Goal: Book appointment/travel/reservation

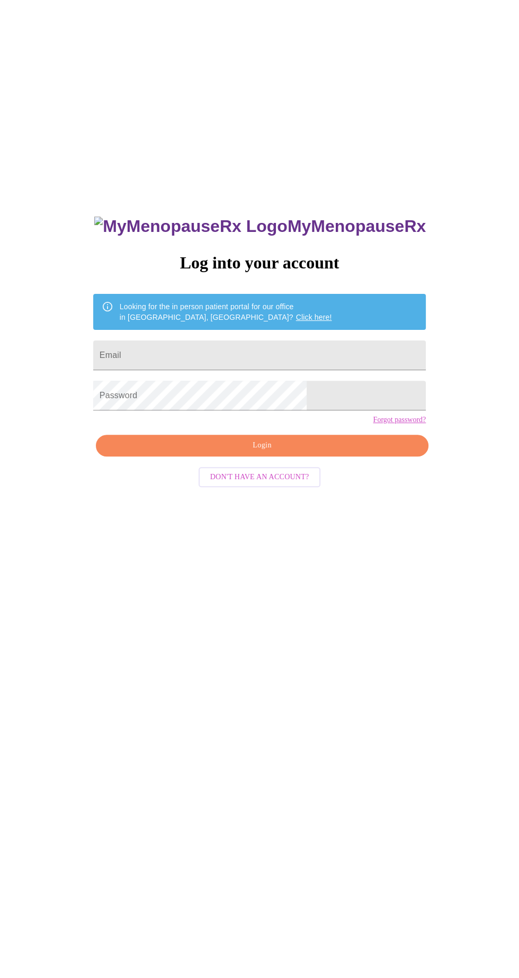
click at [300, 370] on input "Email" at bounding box center [259, 355] width 332 height 30
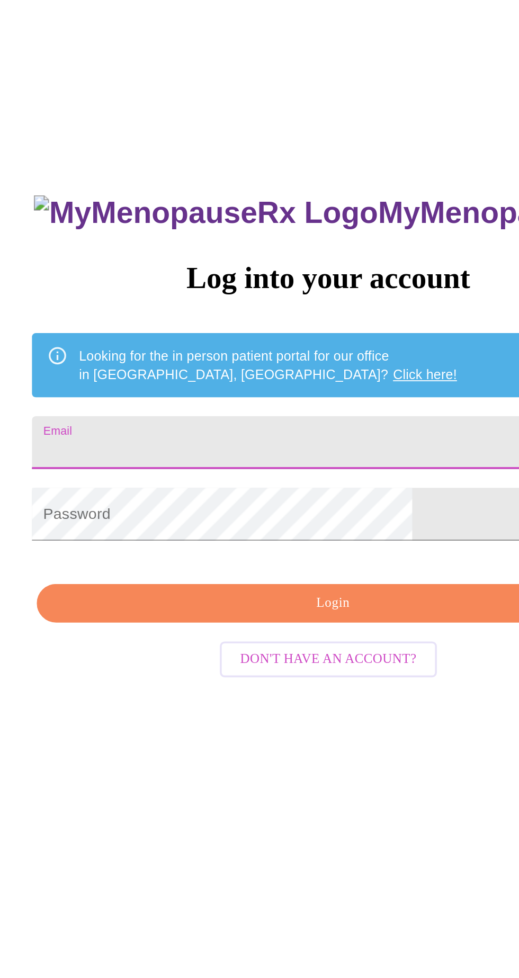
type input "[EMAIL_ADDRESS][DOMAIN_NAME]"
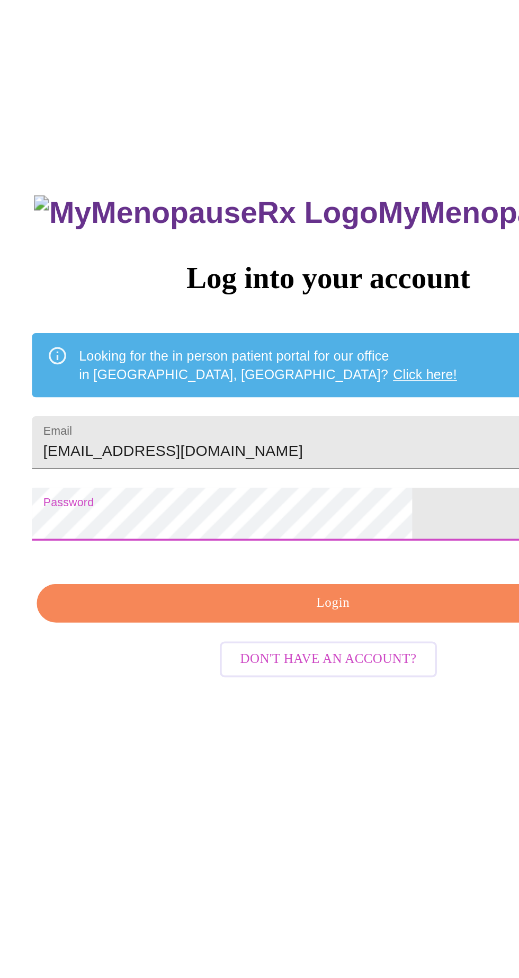
click at [278, 452] on span "Login" at bounding box center [262, 445] width 308 height 13
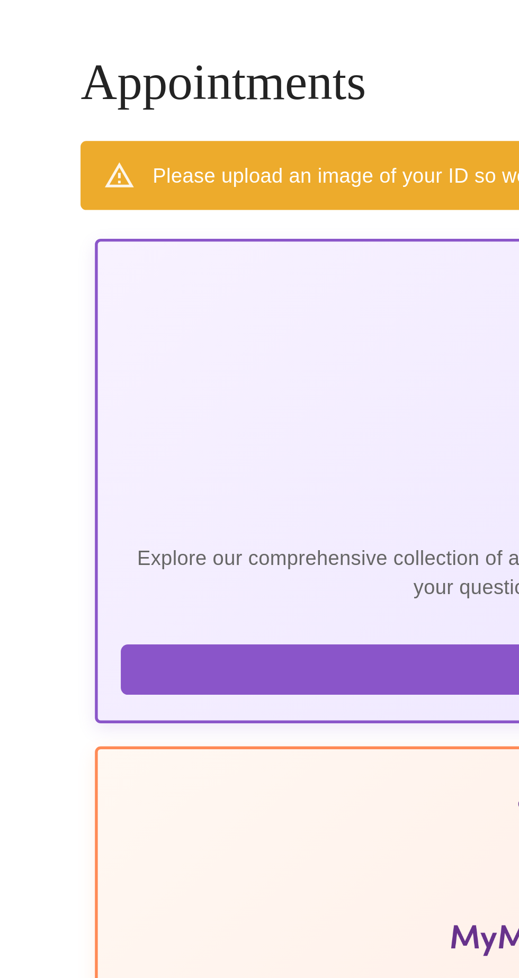
scroll to position [0, 646]
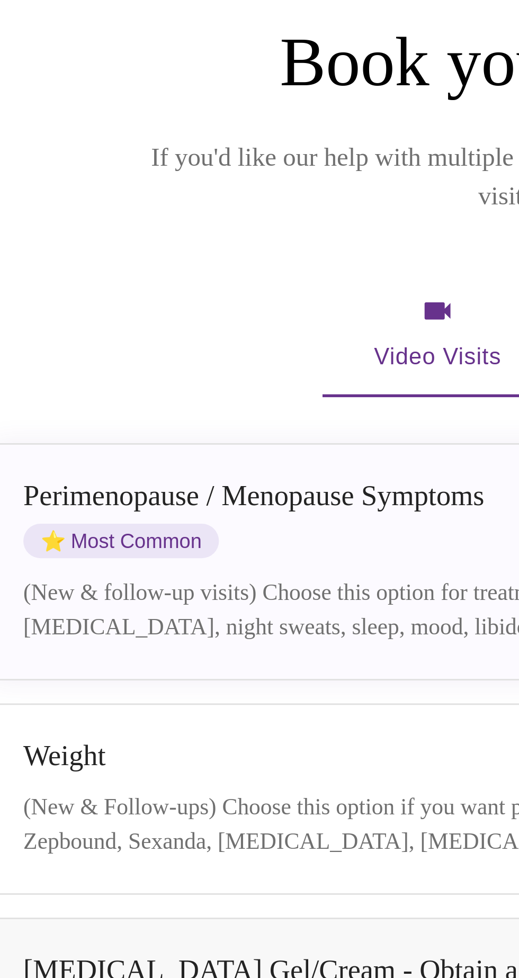
click at [201, 343] on div "(New & follow-up visits) Choose this option for treatment of peri/menopause sym…" at bounding box center [251, 355] width 374 height 25
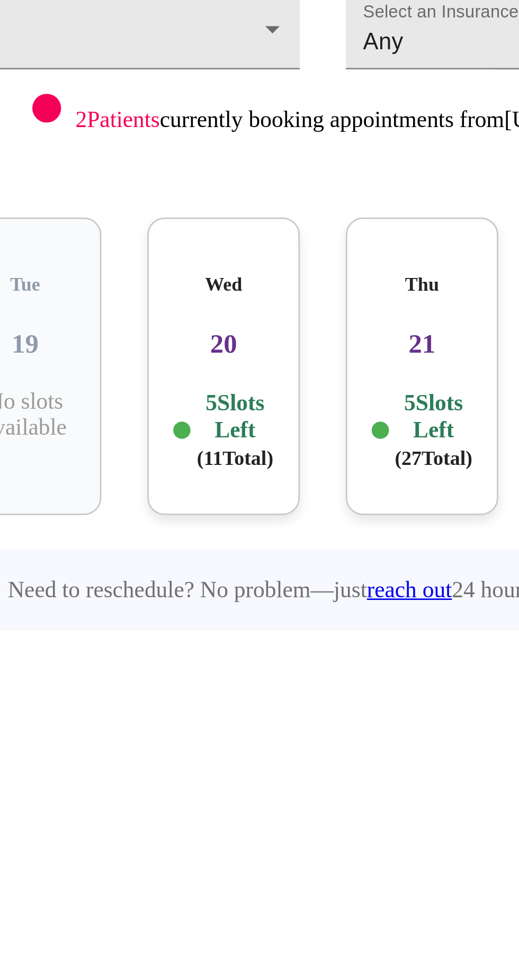
click at [235, 294] on p "5 Slots Left ( 11 Total)" at bounding box center [227, 290] width 28 height 31
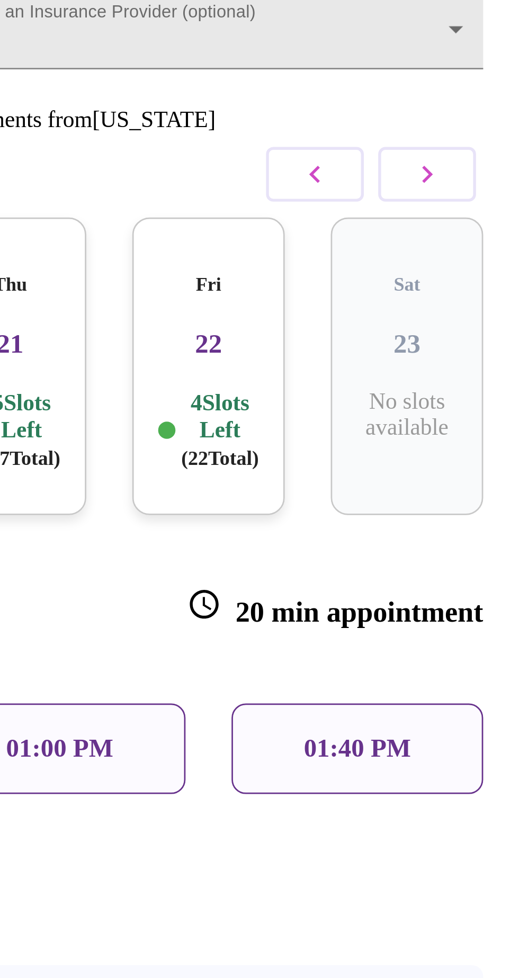
click at [435, 402] on p "01:40 PM" at bounding box center [423, 407] width 39 height 11
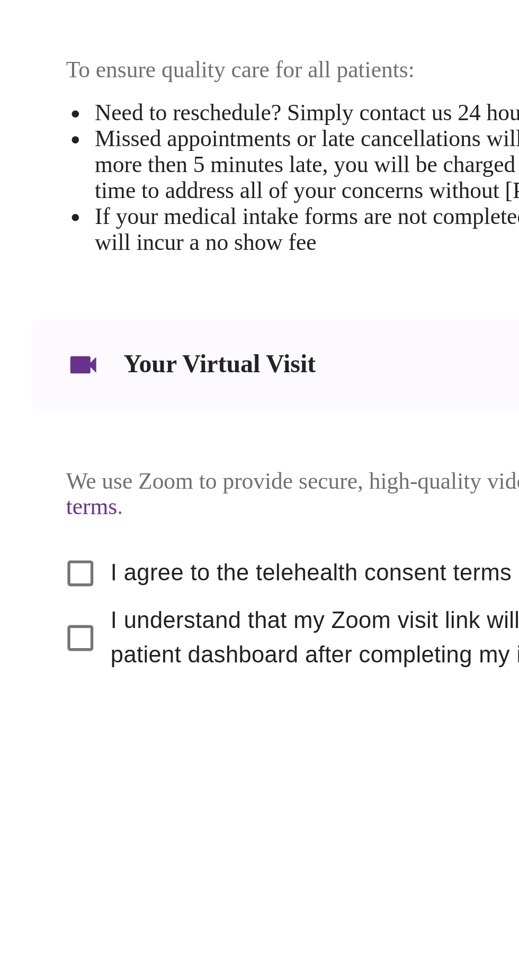
click at [57, 709] on input "I agree to the telehealth consent terms" at bounding box center [67, 697] width 22 height 22
checkbox input "true"
click at [66, 732] on input "I understand that my Zoom visit link will not be emailed to me, and I must acce…" at bounding box center [67, 721] width 22 height 22
checkbox input "true"
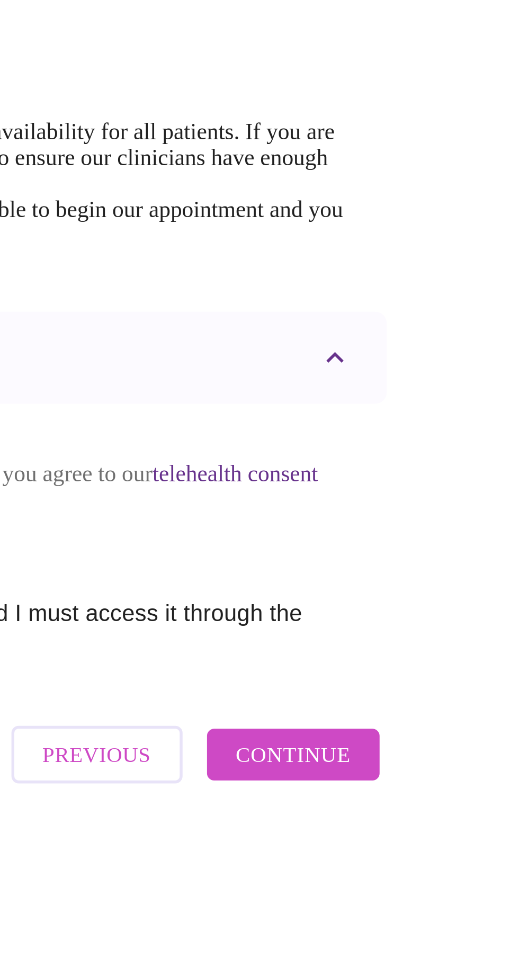
click at [446, 774] on span "Continue" at bounding box center [435, 767] width 42 height 14
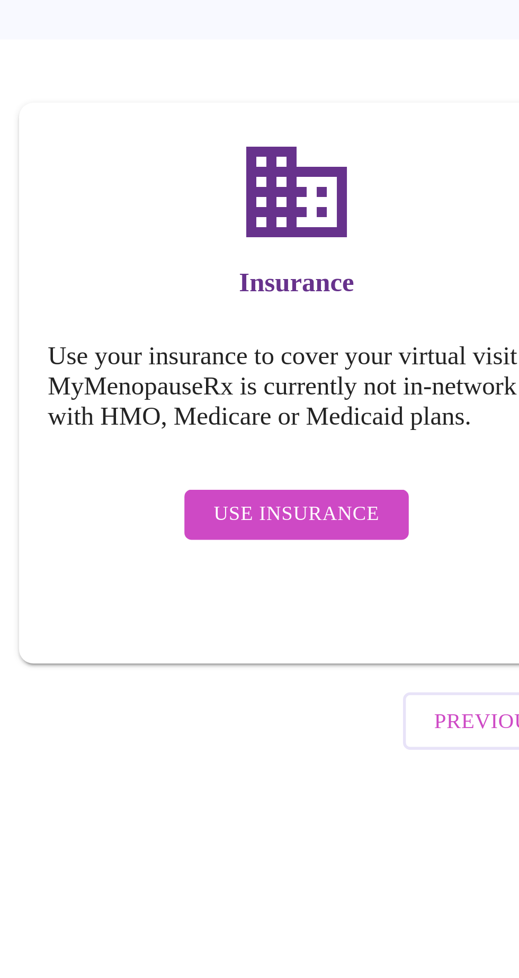
click at [384, 345] on button "Use Insurance" at bounding box center [368, 351] width 82 height 19
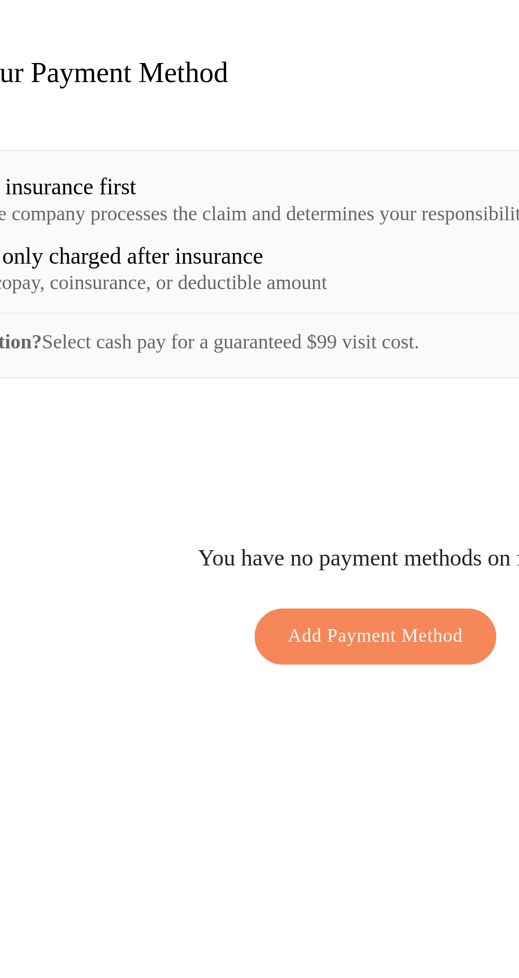
click at [268, 395] on span "Add Payment Method" at bounding box center [259, 396] width 65 height 12
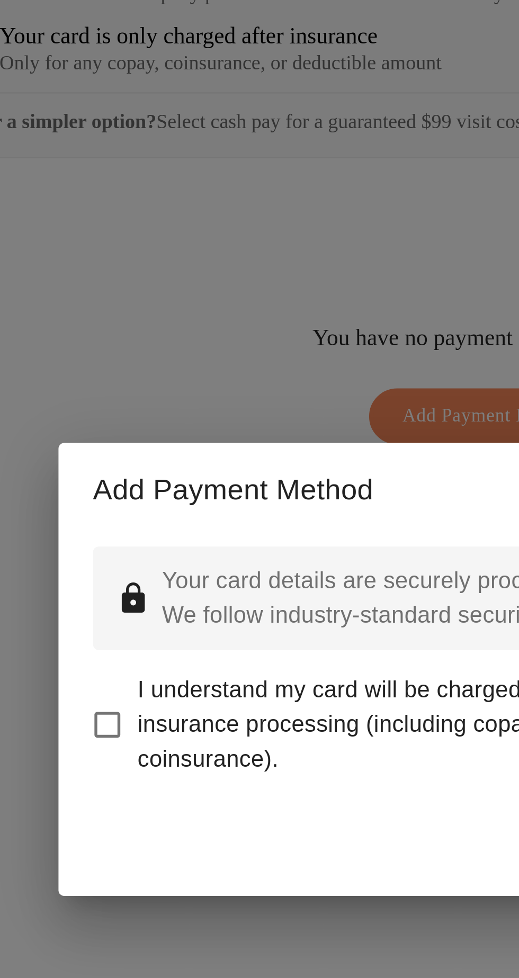
click at [114, 520] on input "I understand my card will be charged for any remaining balance after insurance …" at bounding box center [118, 509] width 22 height 22
checkbox input "true"
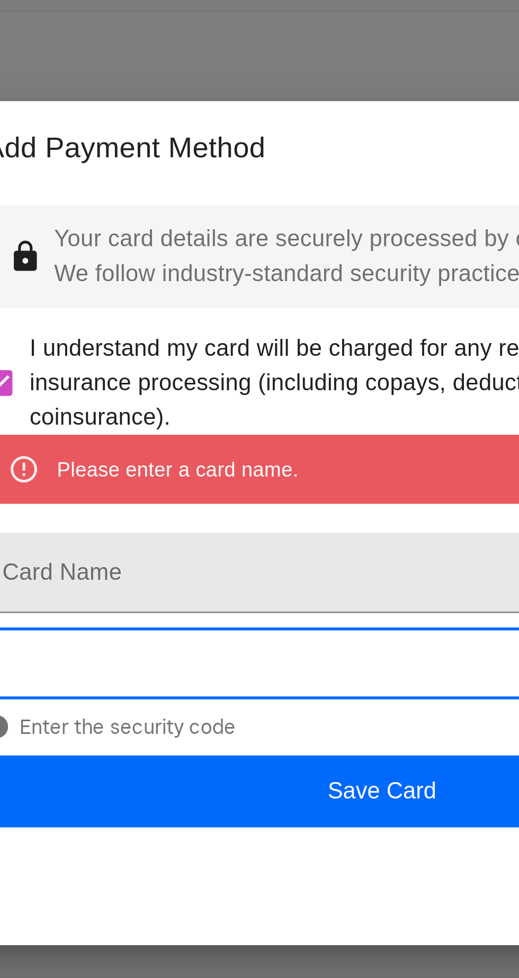
click at [192, 513] on input "Card Name" at bounding box center [259, 507] width 292 height 30
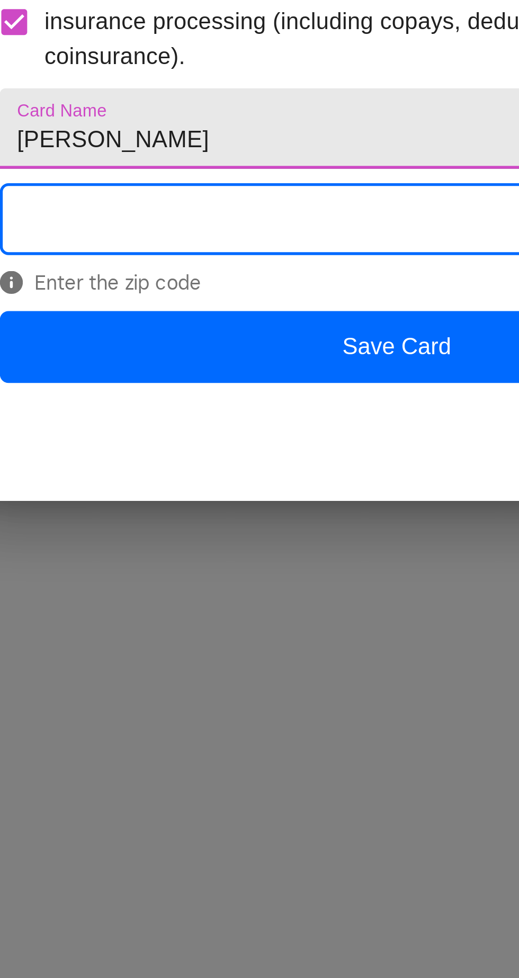
type input "[PERSON_NAME]"
click at [227, 553] on span "Enter the zip code" at bounding box center [259, 548] width 292 height 8
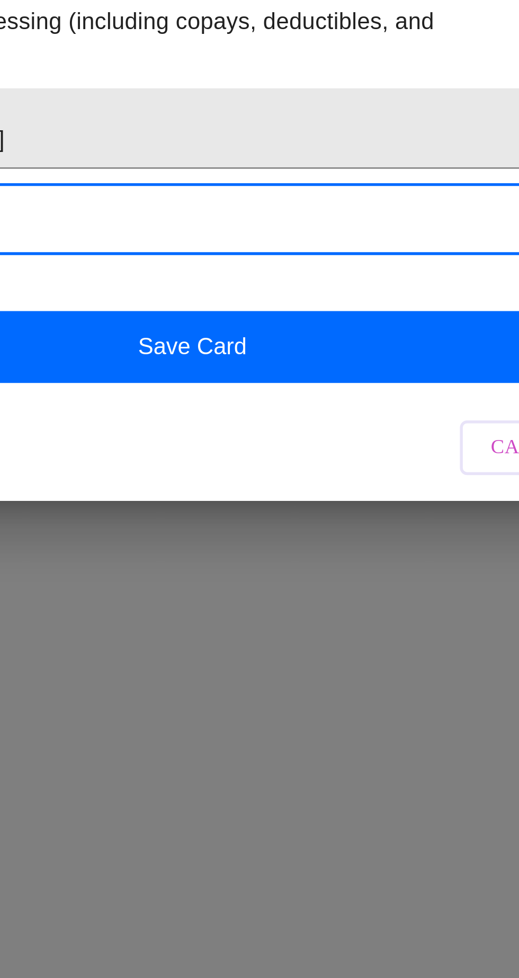
click at [290, 585] on button "Save Card" at bounding box center [259, 572] width 292 height 26
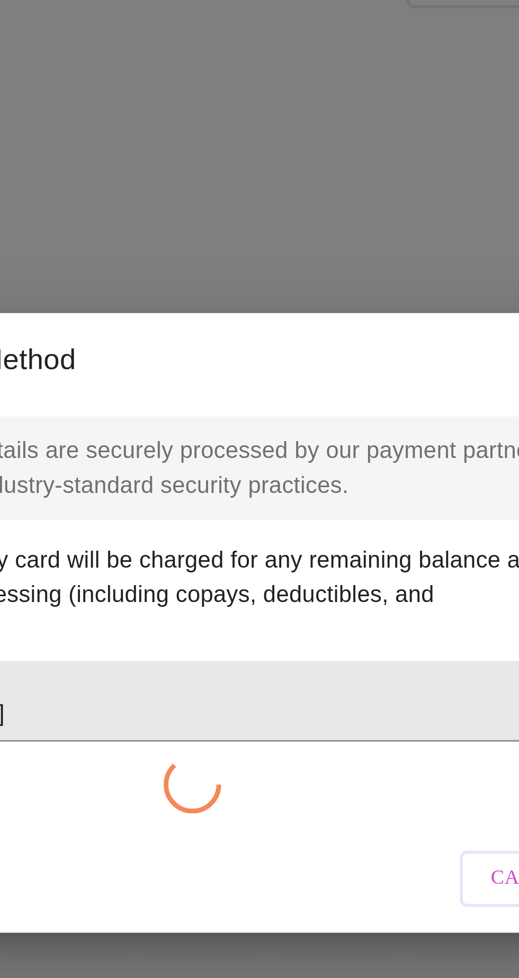
checkbox input "false"
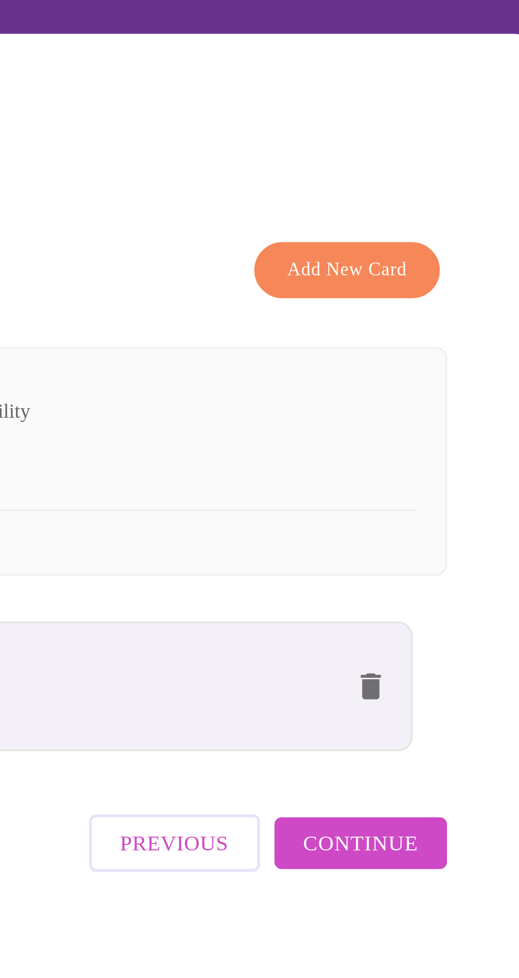
click at [455, 182] on span "Add New Card" at bounding box center [433, 188] width 44 height 12
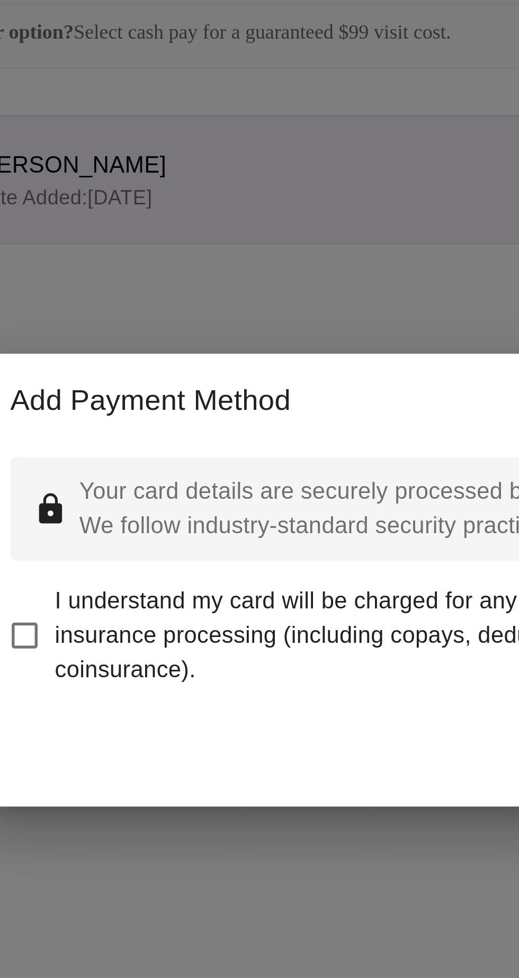
click at [124, 520] on input "I understand my card will be charged for any remaining balance after insurance …" at bounding box center [118, 509] width 22 height 22
checkbox input "true"
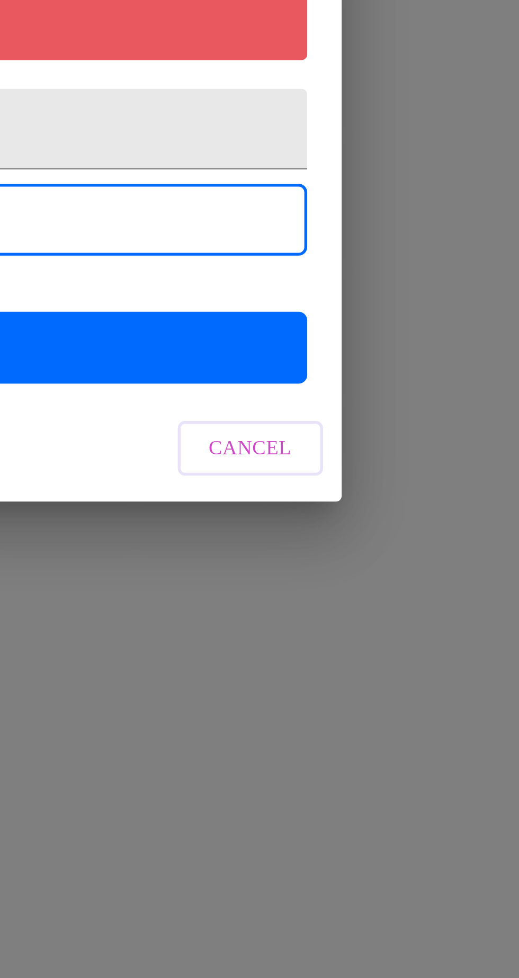
click at [385, 589] on button "Save Card" at bounding box center [259, 587] width 292 height 26
